Goal: Check status: Check status

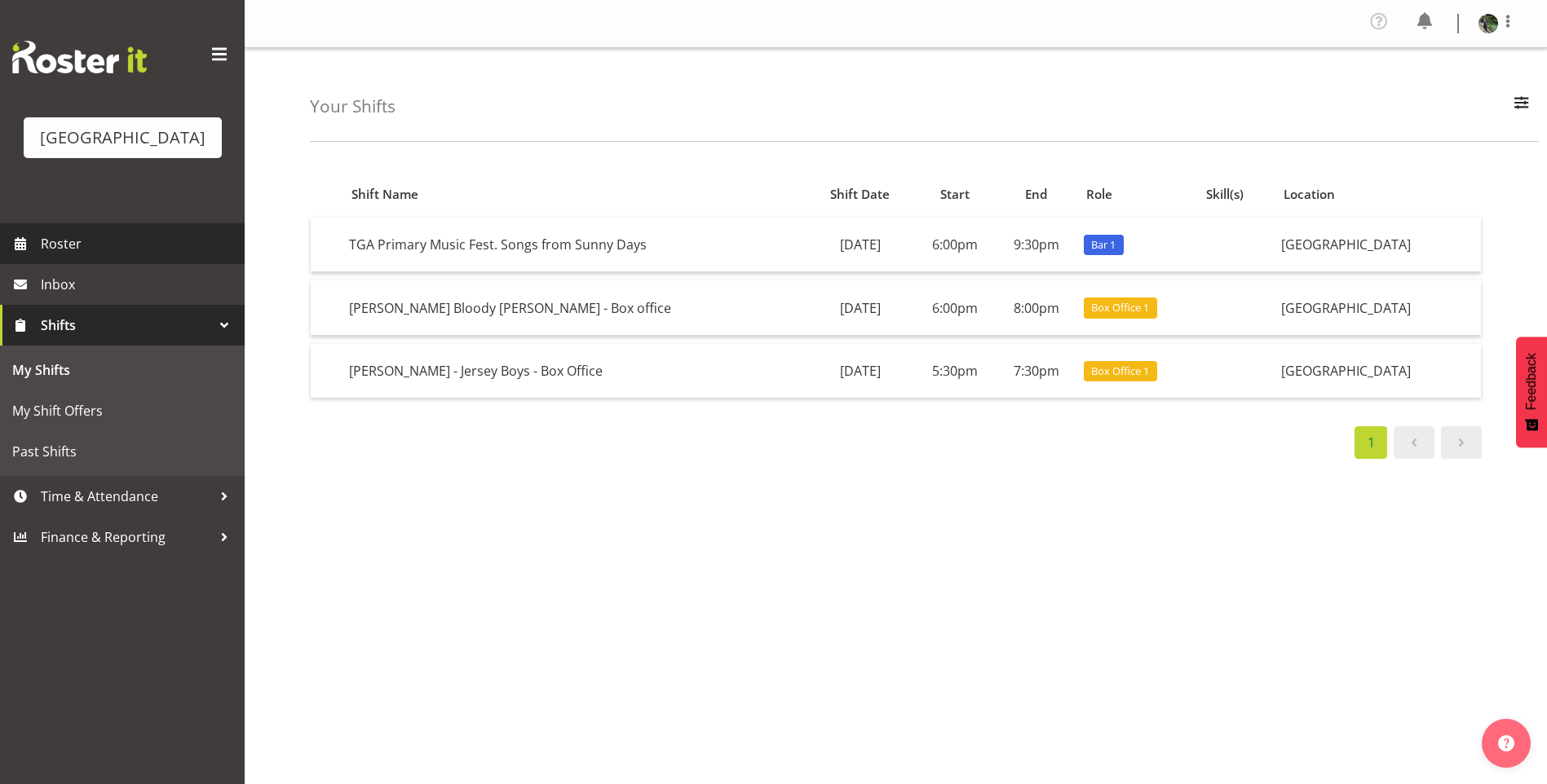
click at [108, 250] on link "Roster" at bounding box center [122, 243] width 244 height 41
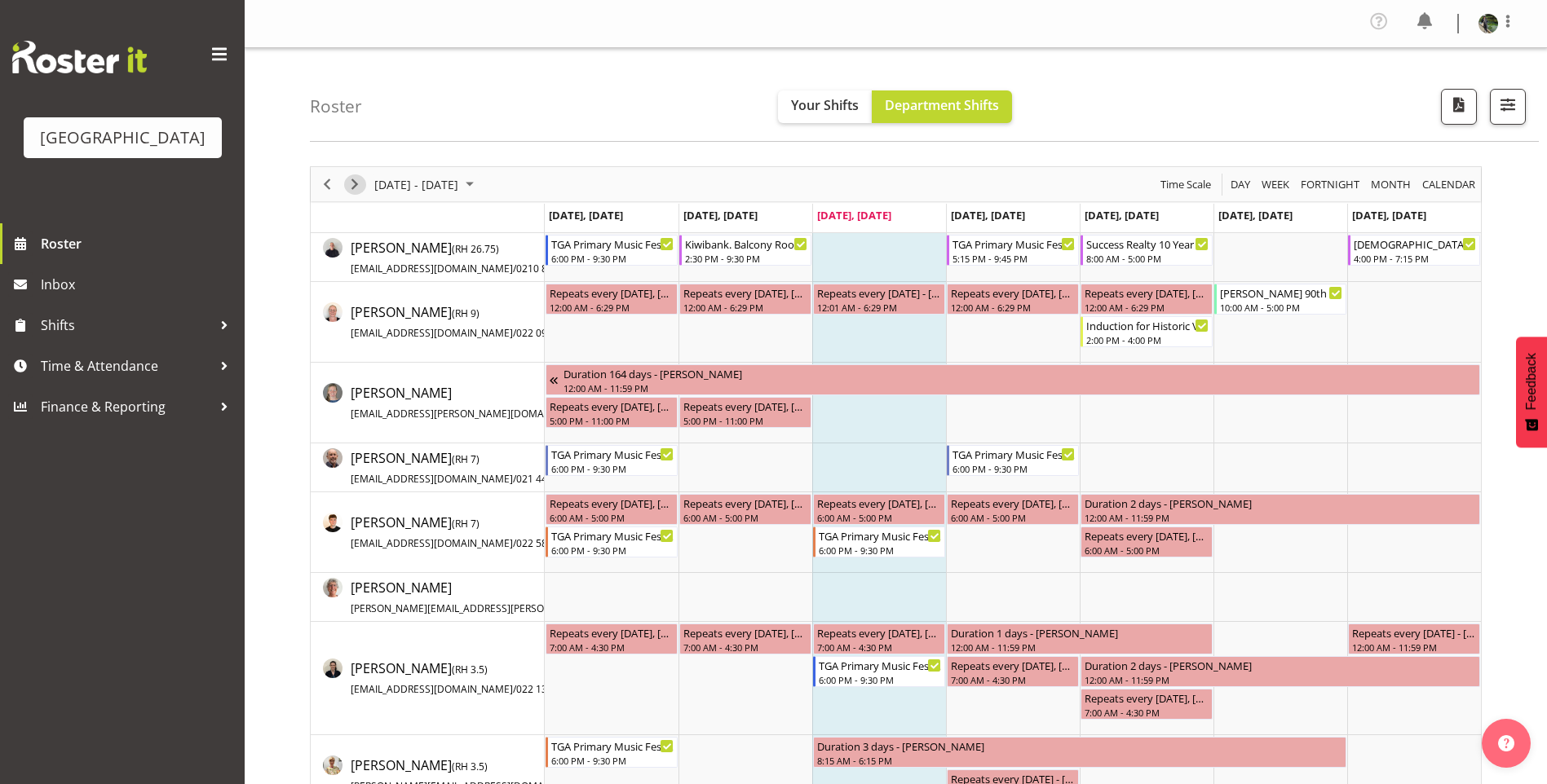
click at [353, 176] on span "Next" at bounding box center [354, 184] width 19 height 20
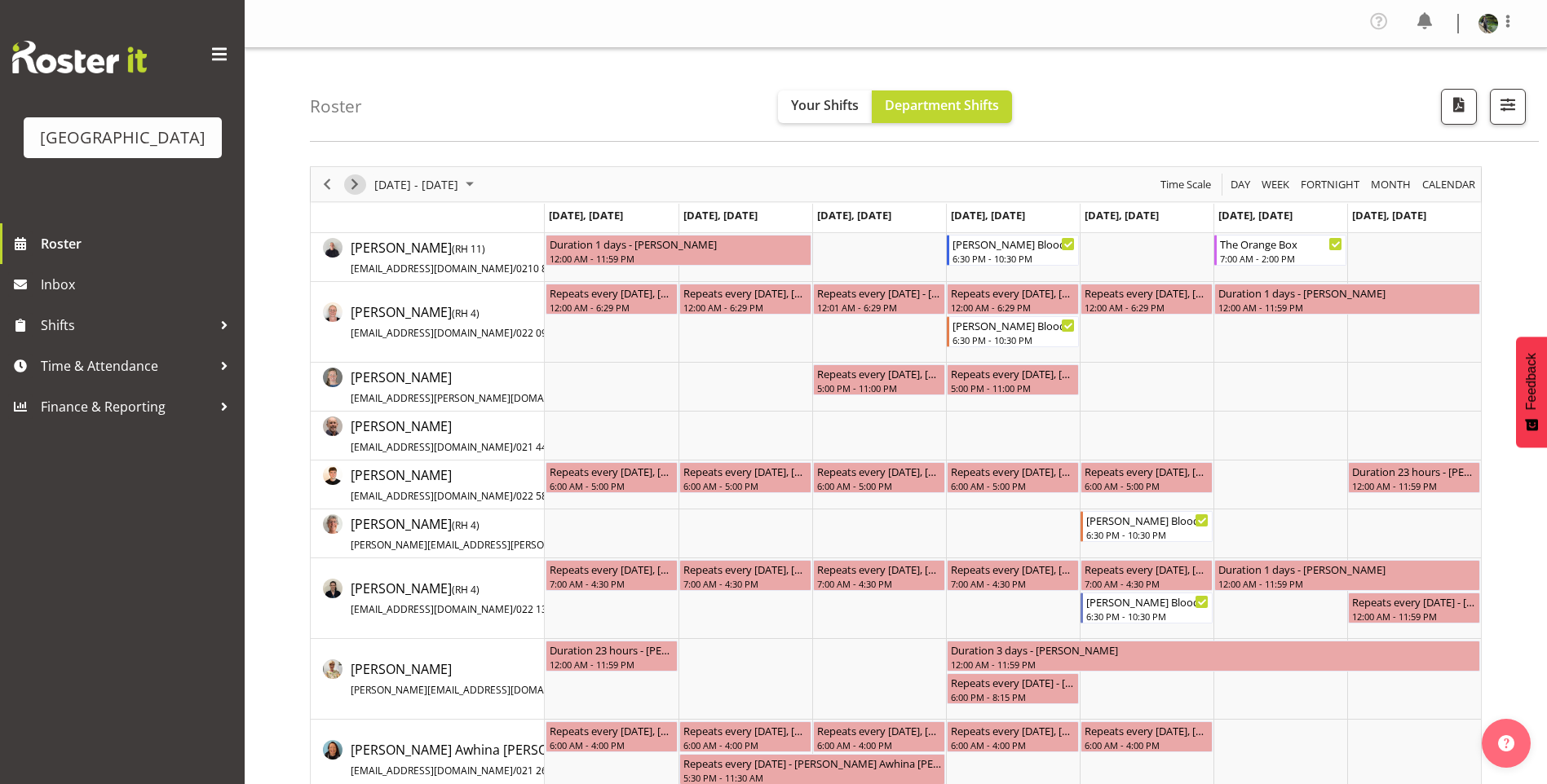
drag, startPoint x: 351, startPoint y: 182, endPoint x: 659, endPoint y: 229, distance: 311.6
click at [350, 182] on span "Next" at bounding box center [354, 184] width 19 height 20
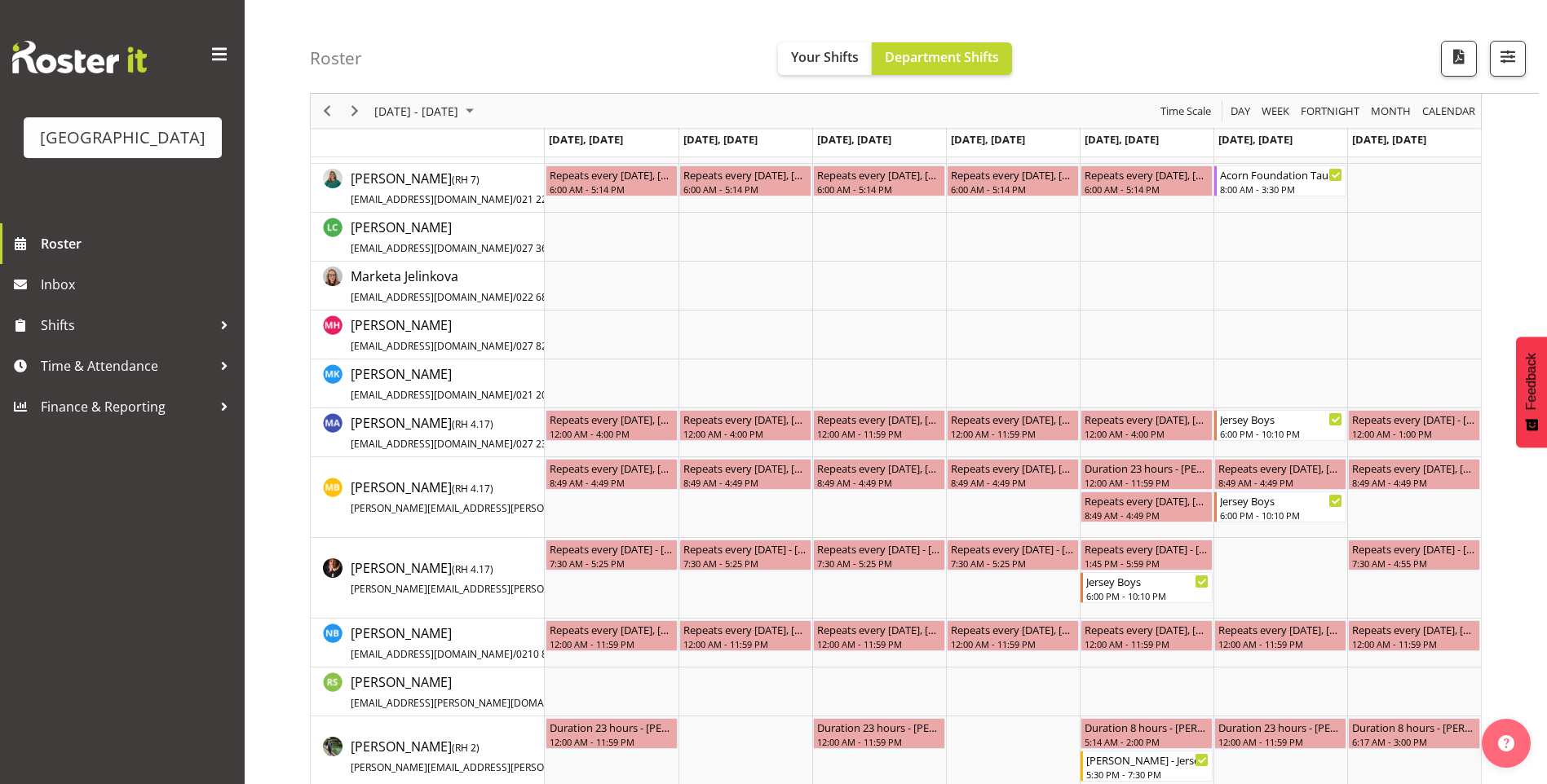
scroll to position [2200, 0]
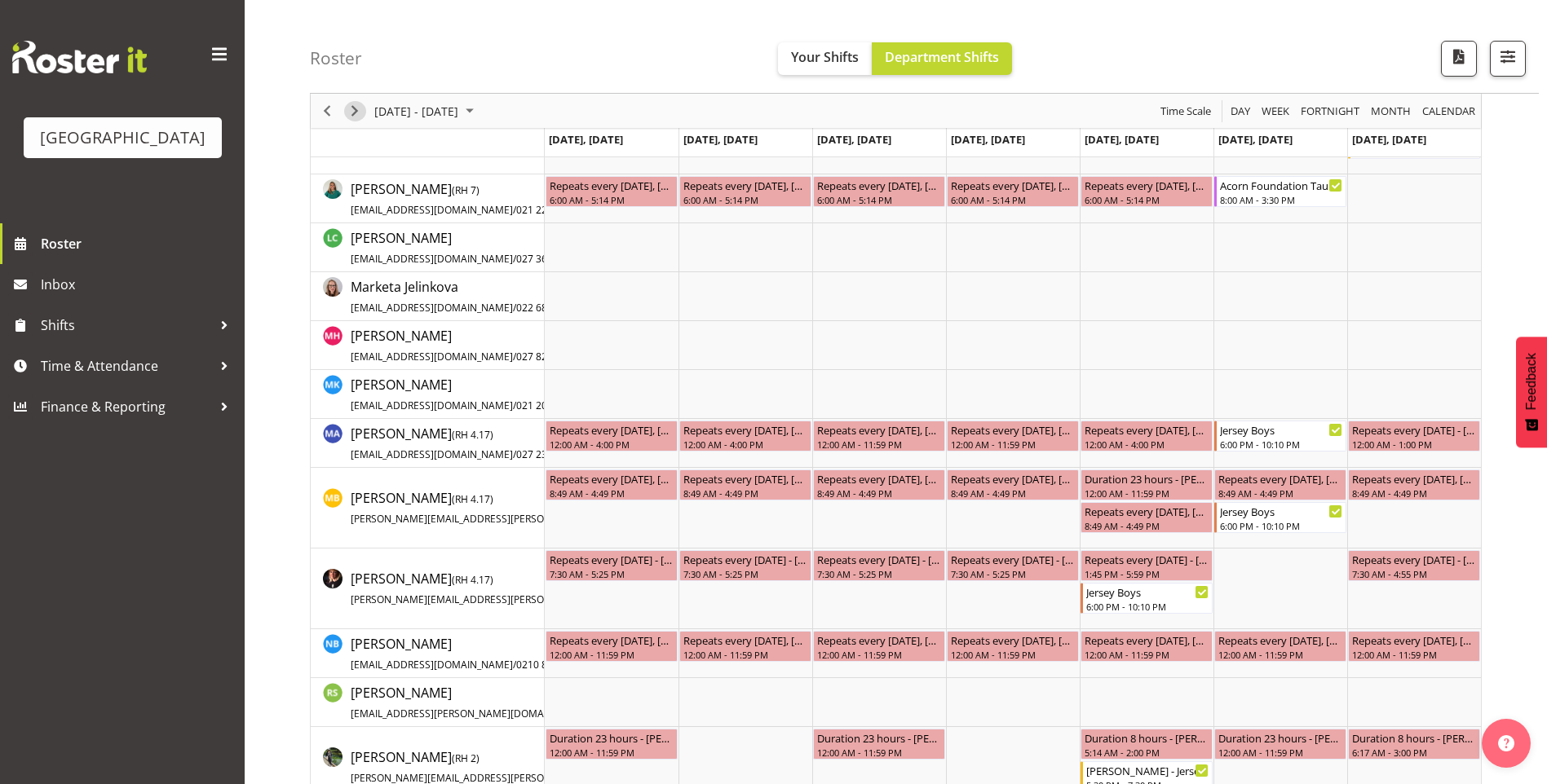
click at [353, 101] on span "Next" at bounding box center [354, 111] width 19 height 20
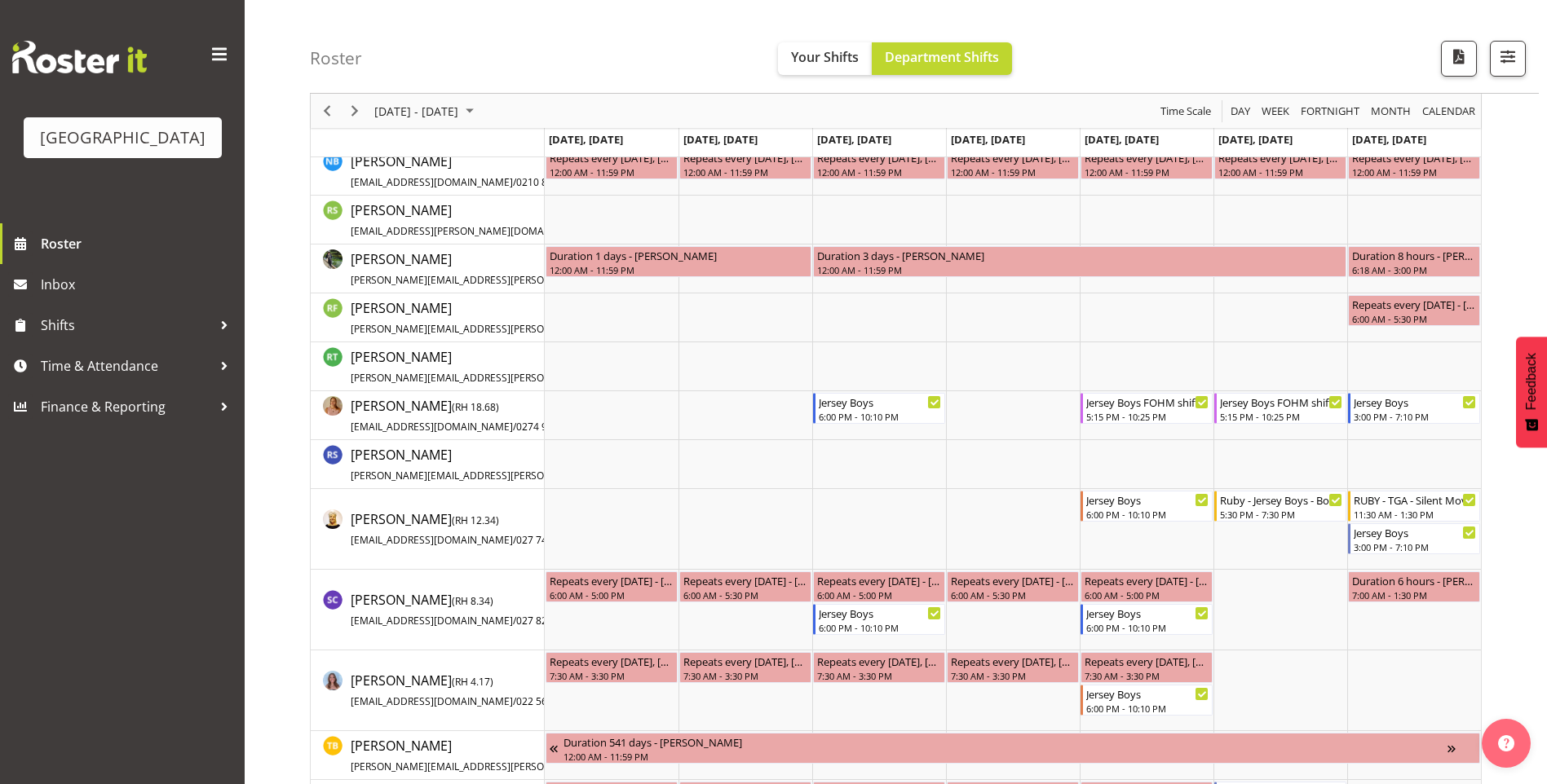
scroll to position [2689, 0]
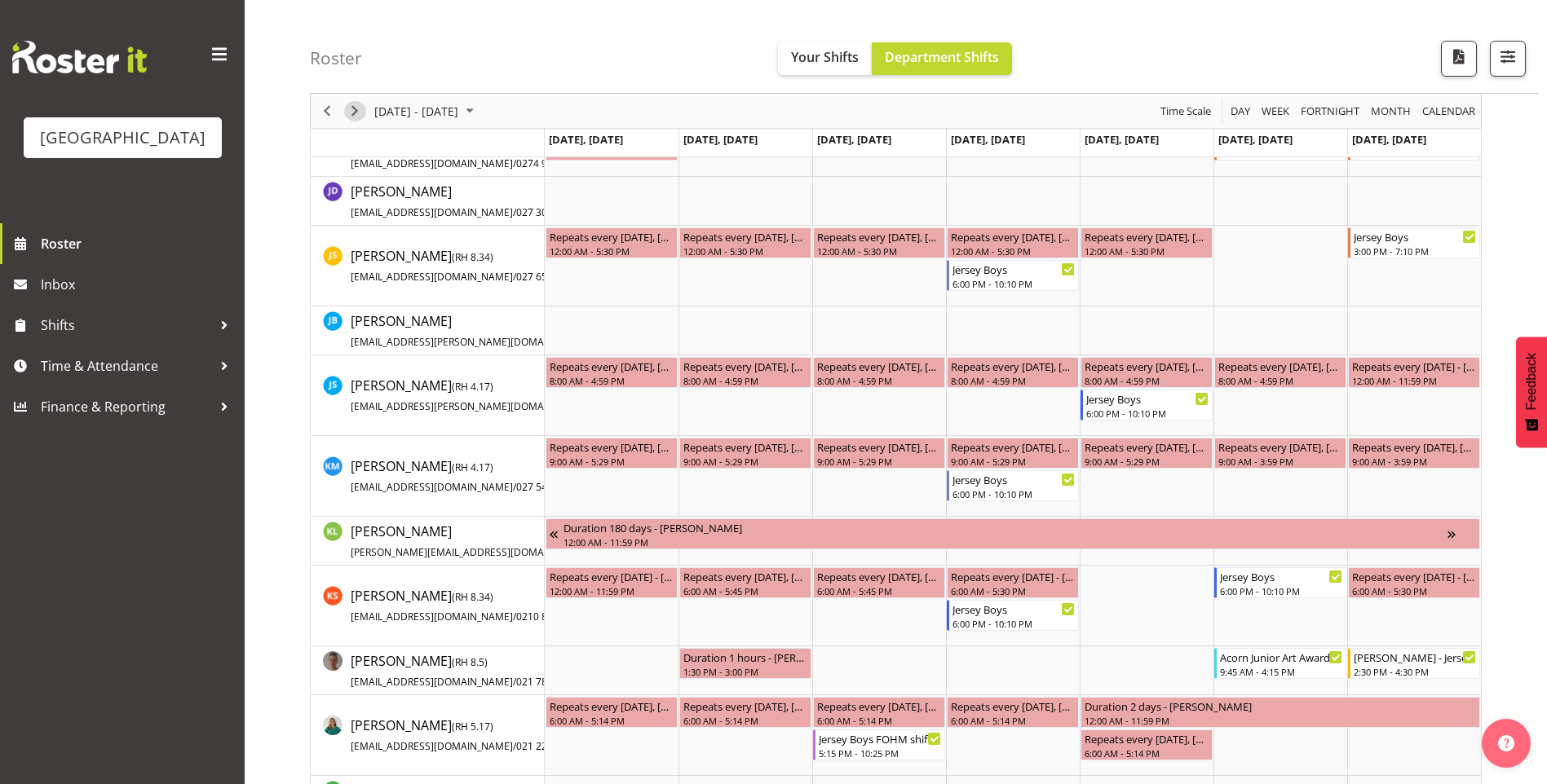
click at [361, 114] on span "Next" at bounding box center [354, 111] width 19 height 20
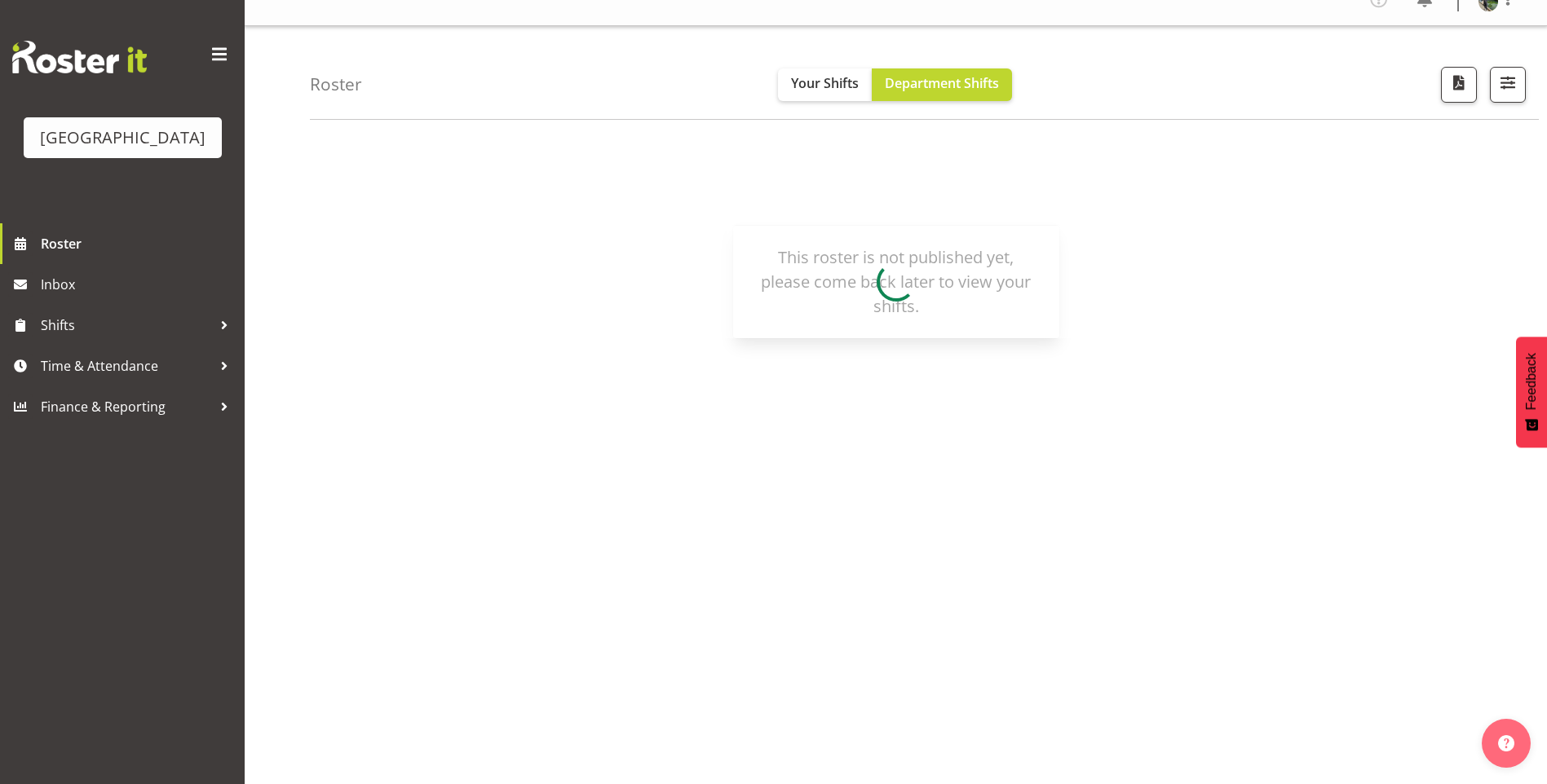
scroll to position [22, 0]
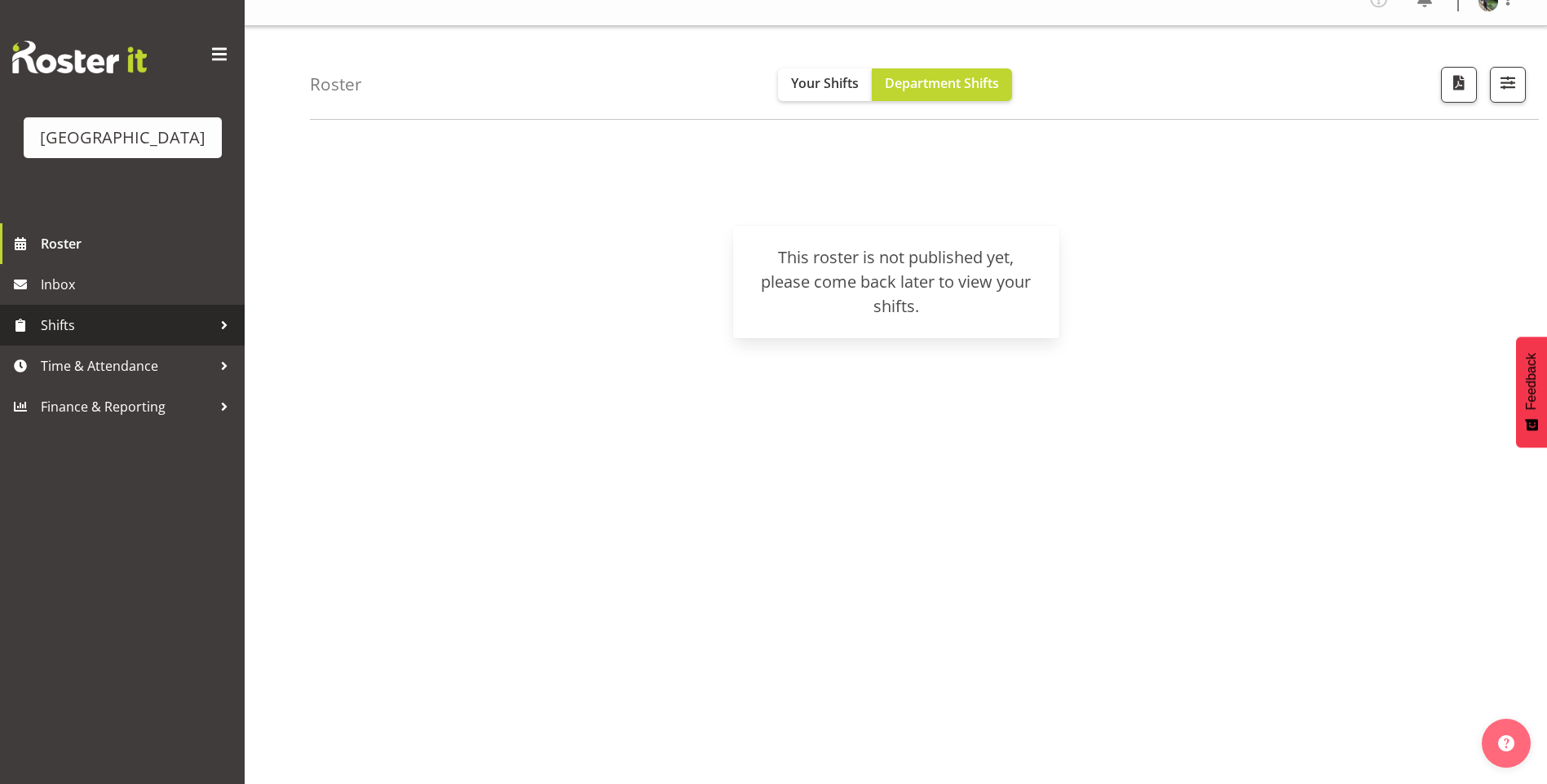
click at [58, 337] on span "Shifts" at bounding box center [126, 325] width 171 height 24
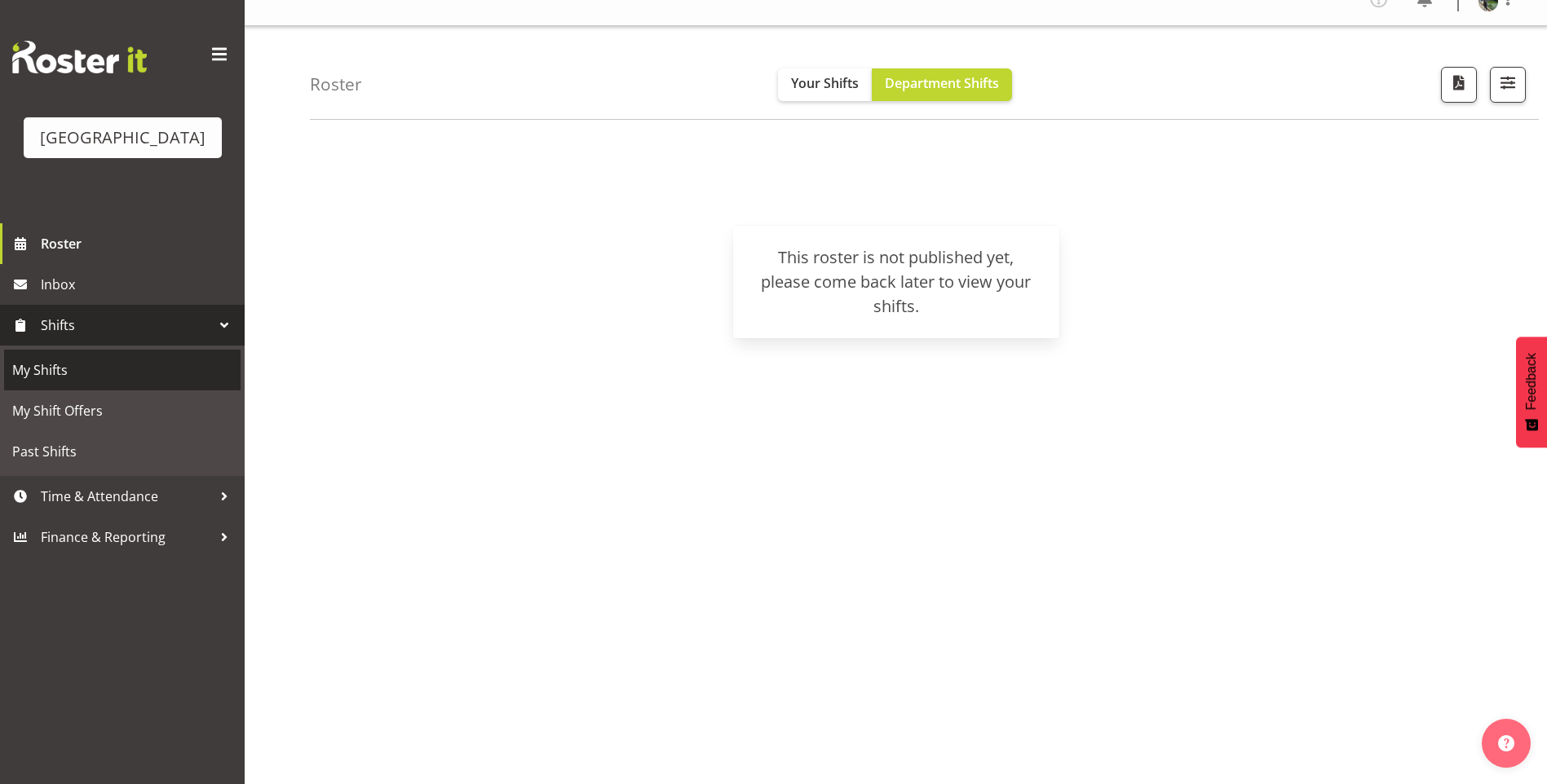
click at [67, 382] on span "My Shifts" at bounding box center [123, 369] width 220 height 24
